Goal: Information Seeking & Learning: Learn about a topic

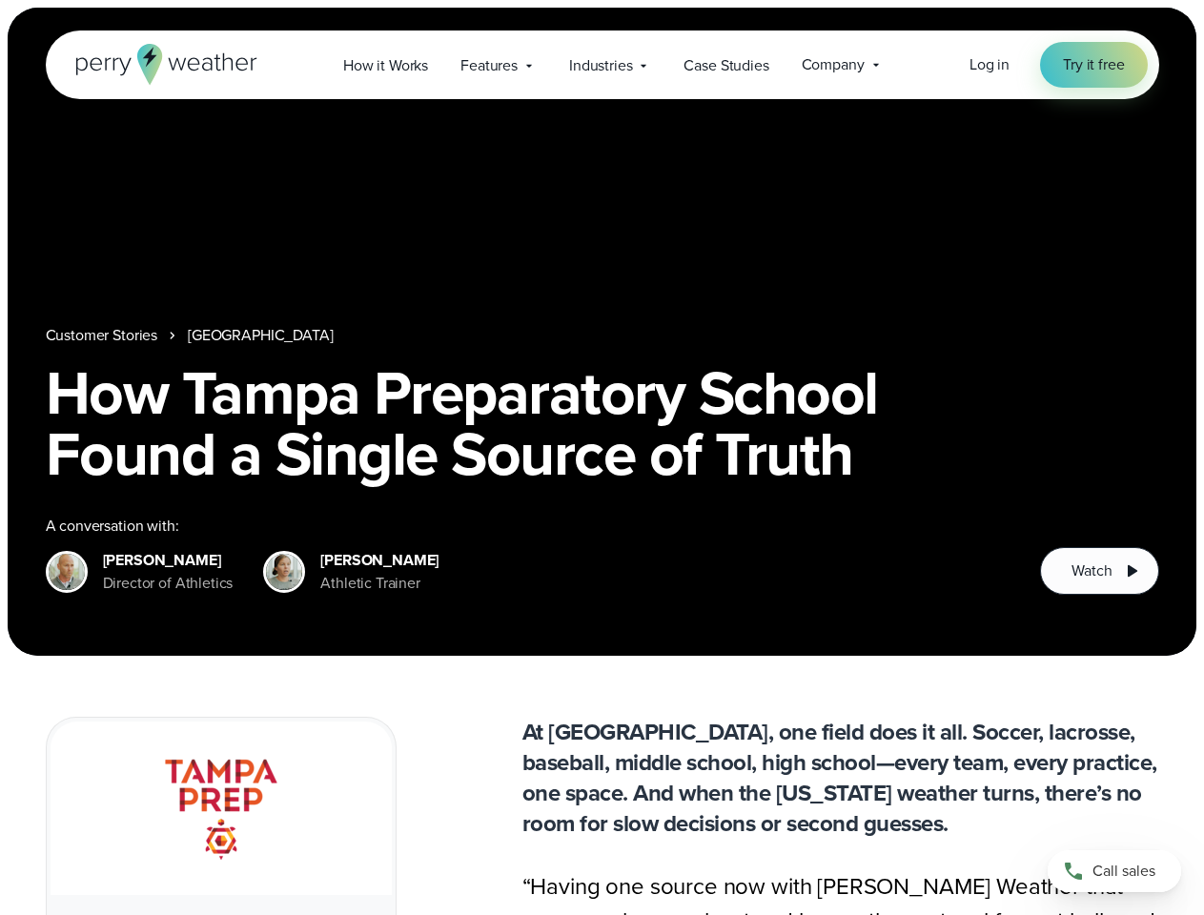
click at [601, 457] on h1 "How Tampa Preparatory School Found a Single Source of Truth" at bounding box center [602, 423] width 1113 height 122
click at [601, 65] on span "Industries" at bounding box center [600, 65] width 63 height 23
click at [601, 332] on nav "Customer Stories [GEOGRAPHIC_DATA]" at bounding box center [602, 335] width 1113 height 23
click at [274, 335] on link "[GEOGRAPHIC_DATA]" at bounding box center [260, 335] width 145 height 23
click at [1099, 571] on span "Watch" at bounding box center [1091, 570] width 40 height 23
